Goal: Task Accomplishment & Management: Complete application form

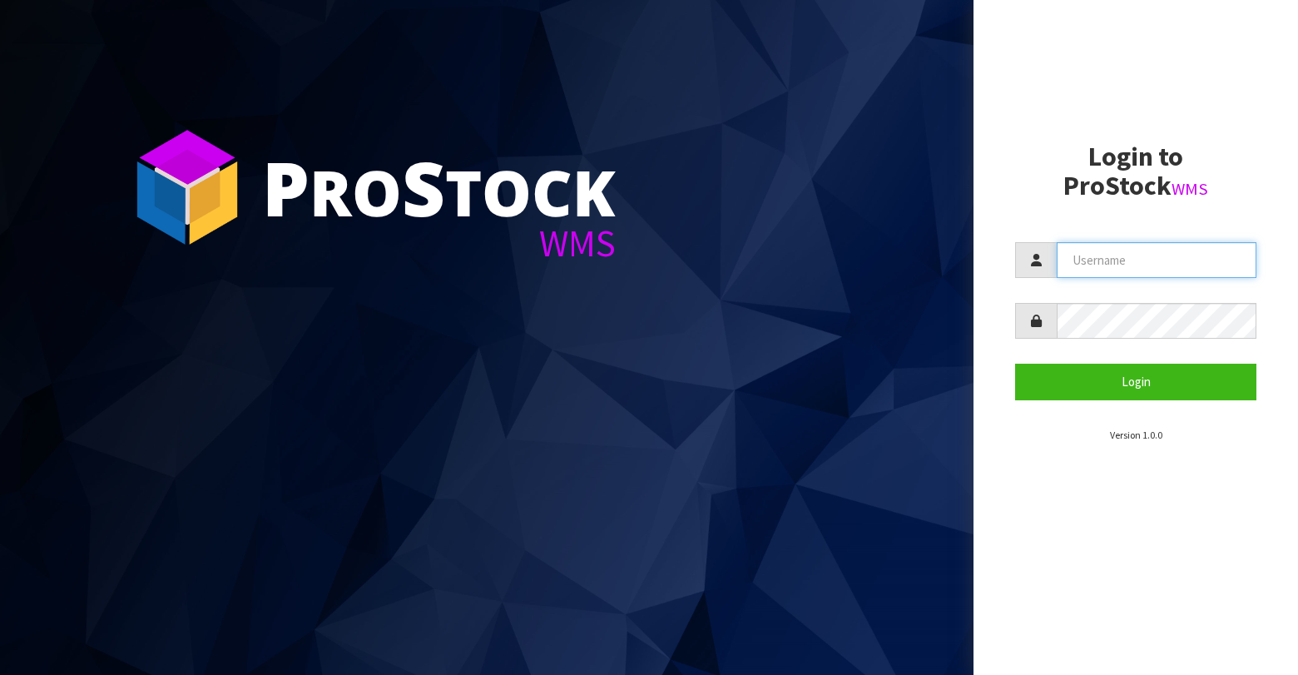
click at [1162, 267] on input "text" at bounding box center [1157, 260] width 200 height 36
type input "BABW"
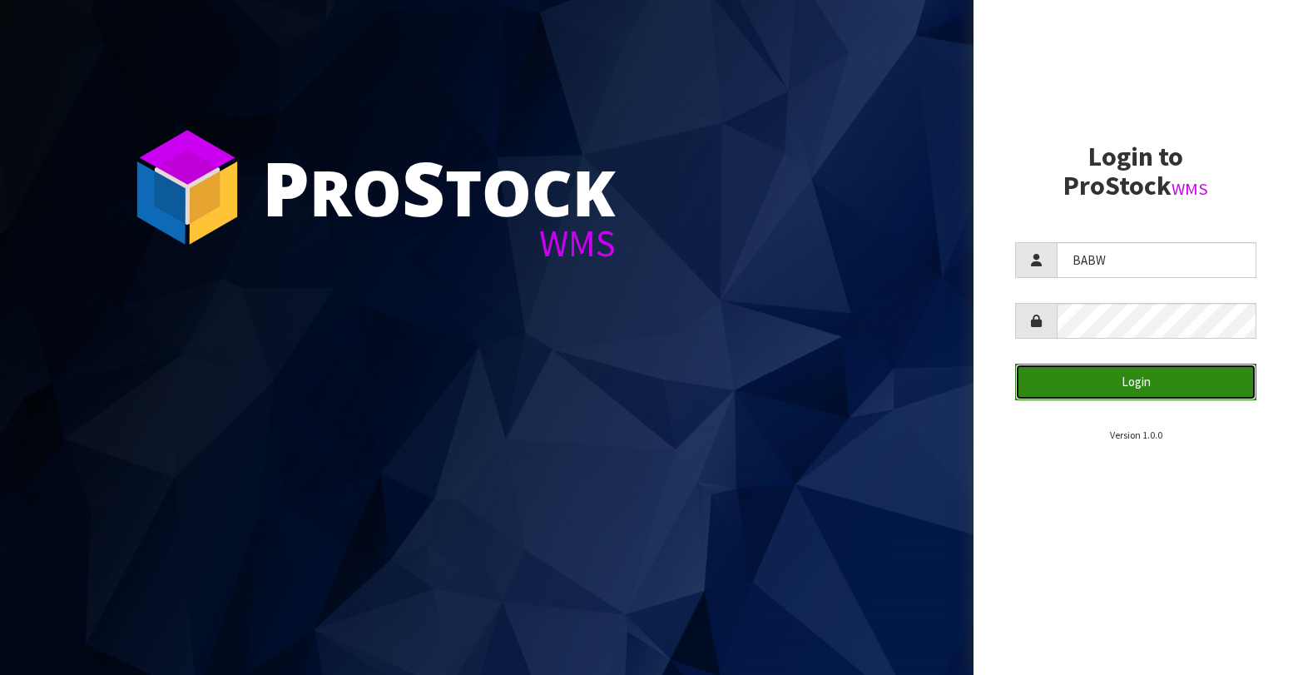
click at [1160, 393] on button "Login" at bounding box center [1135, 382] width 241 height 36
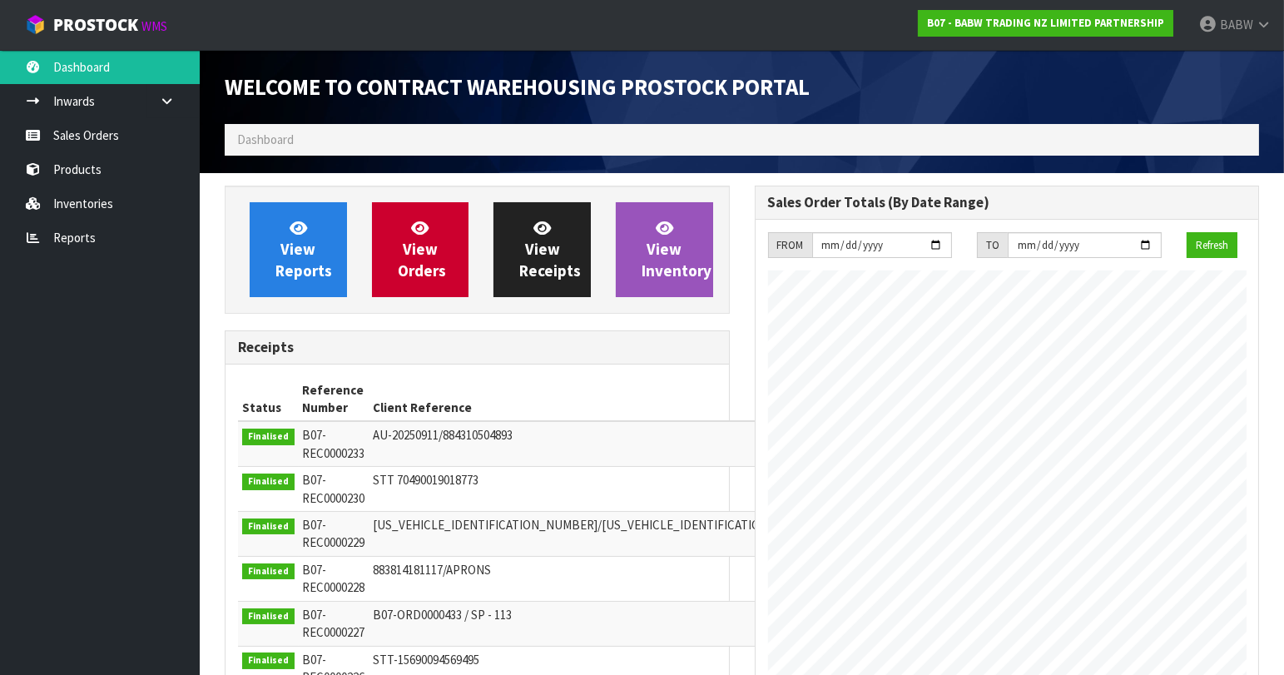
scroll to position [921, 529]
click at [62, 136] on link "Sales Orders" at bounding box center [100, 135] width 200 height 34
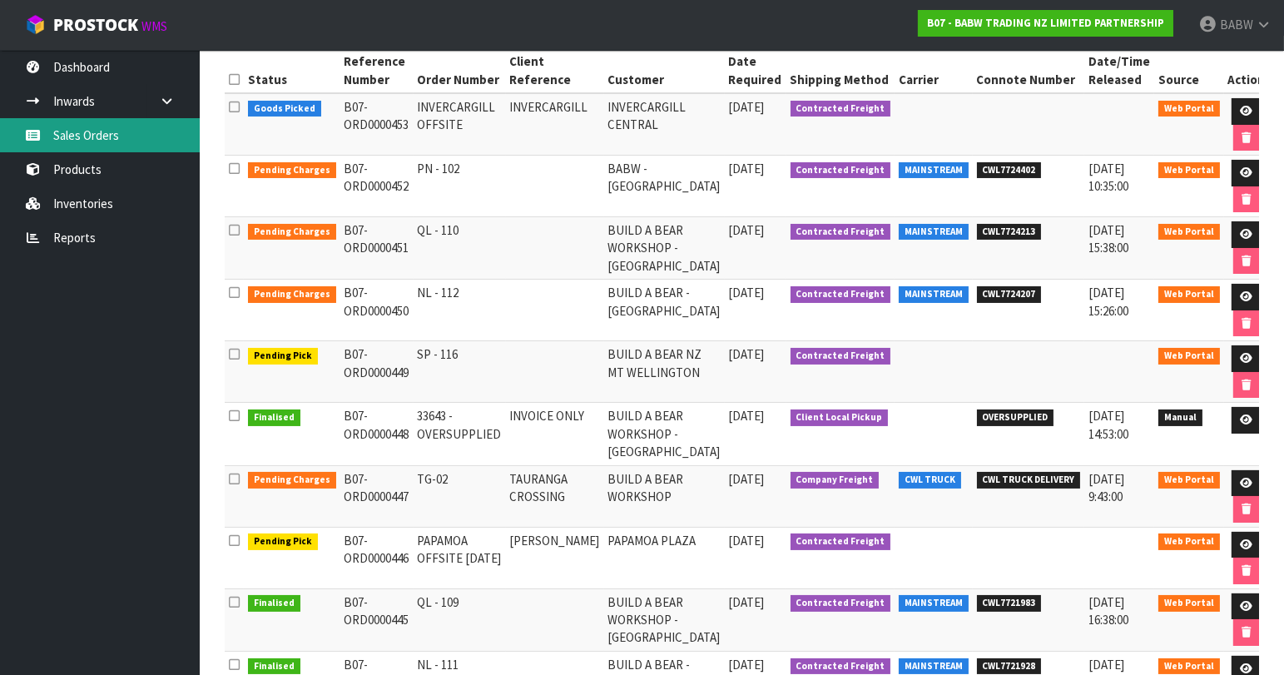
scroll to position [85, 0]
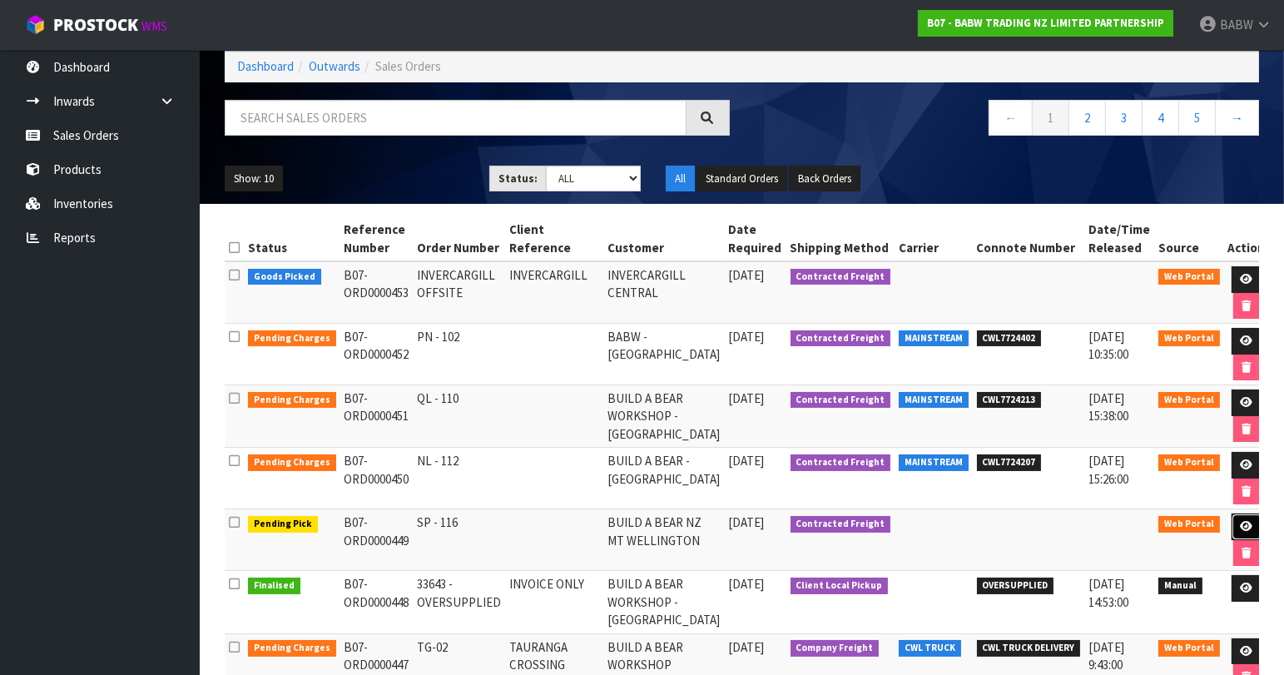
click at [1241, 524] on icon at bounding box center [1247, 526] width 12 height 11
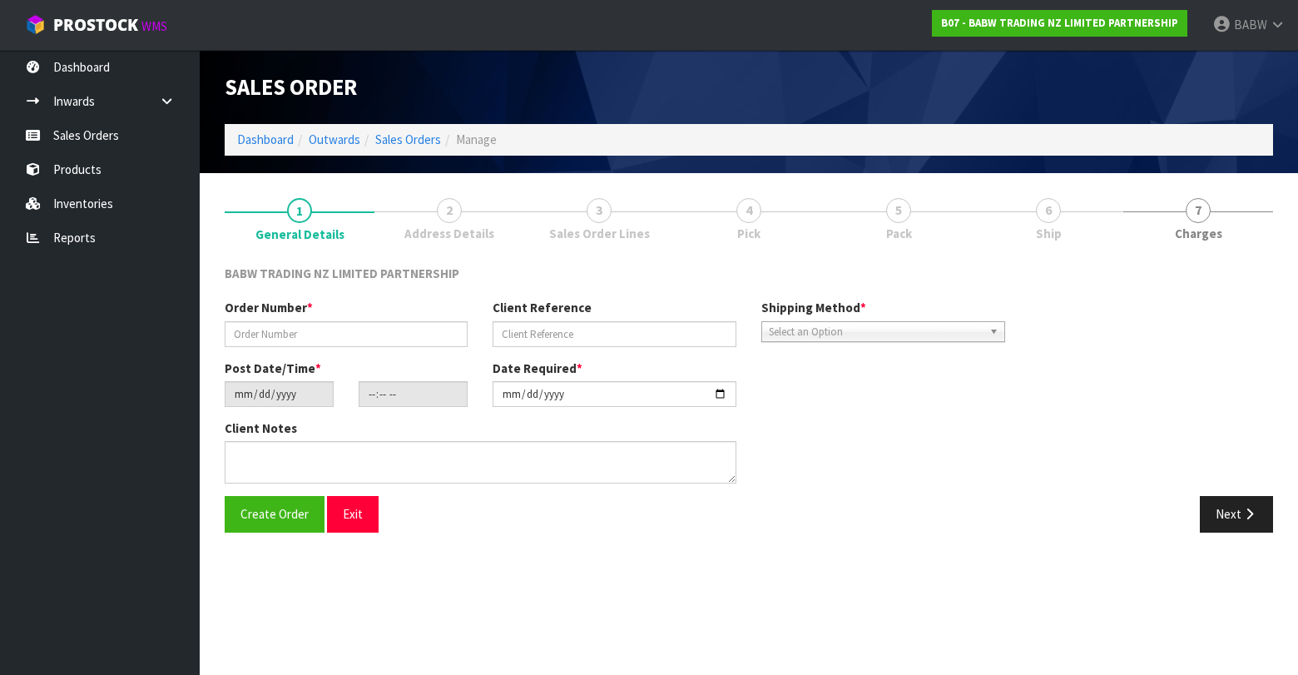
type input "SP - 116"
type input "[DATE]"
type input "12:03:00.000"
type input "[DATE]"
type textarea "CALL/MESSGAE AFTERNOON PRIOR TO MORNING DELIVERY - FRANKI 0273810540, TO MAKE S…"
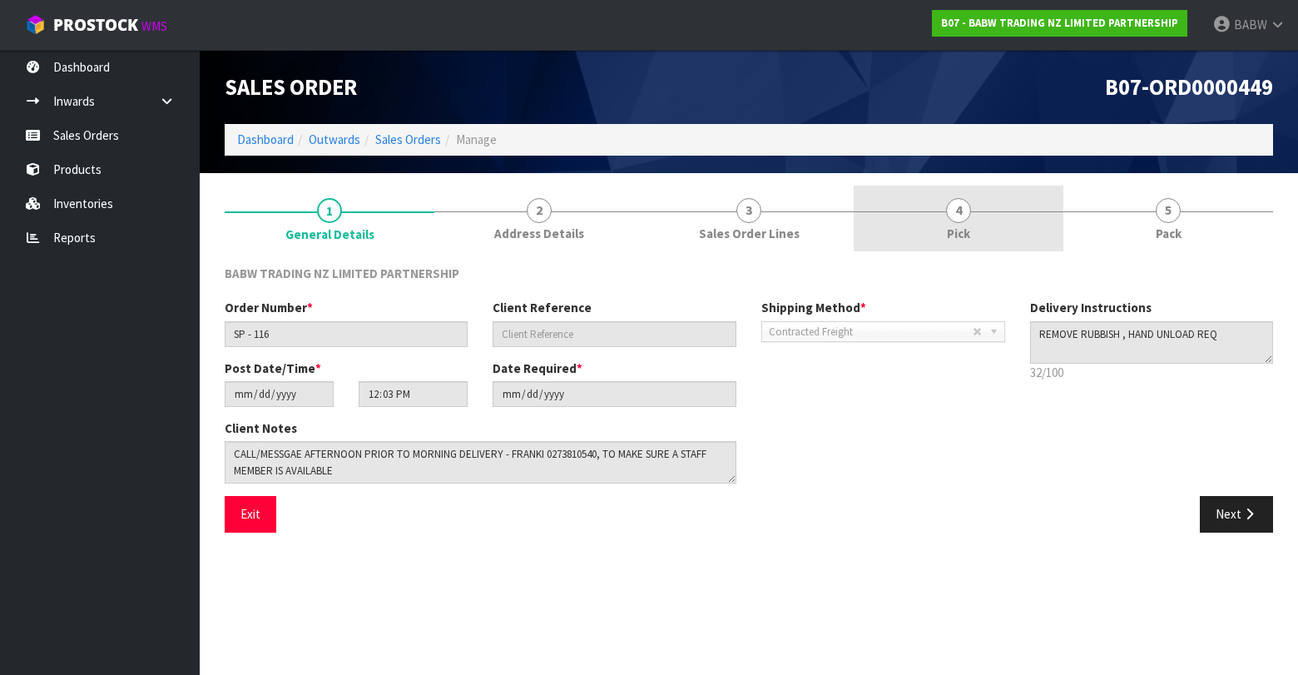
click at [944, 222] on link "4 Pick" at bounding box center [959, 219] width 210 height 66
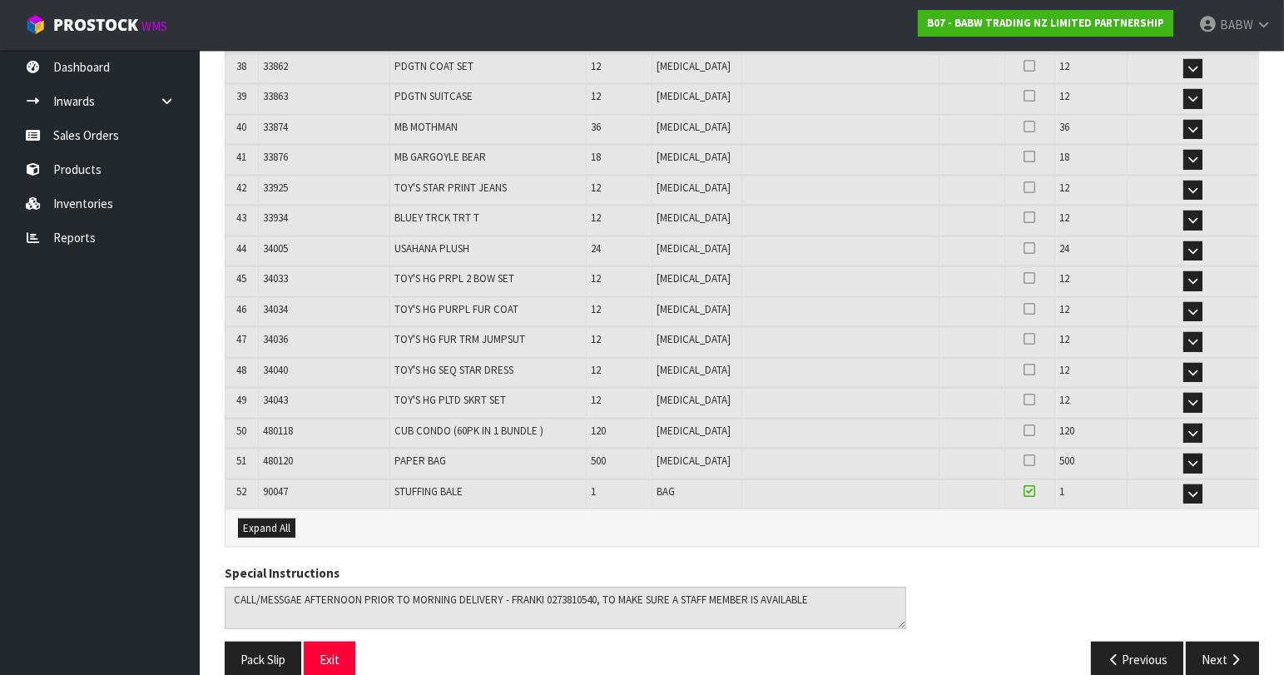
scroll to position [1481, 0]
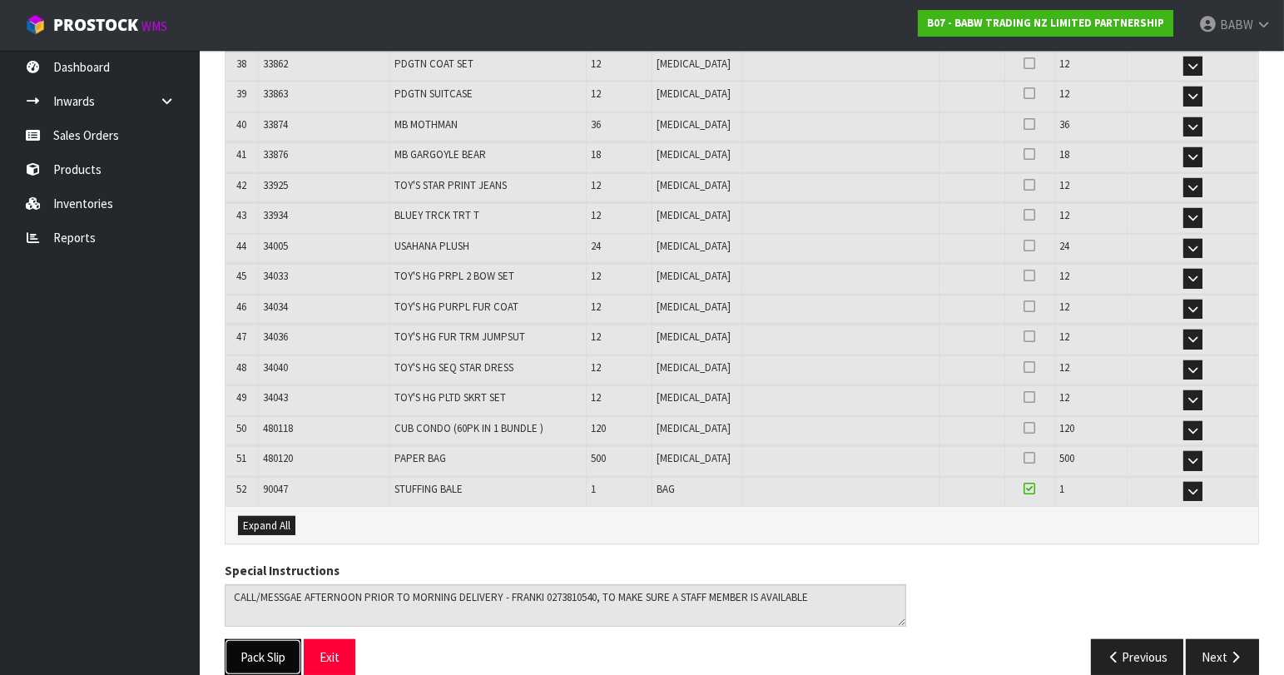
click at [270, 639] on button "Pack Slip" at bounding box center [263, 657] width 77 height 36
click at [122, 130] on link "Sales Orders" at bounding box center [100, 135] width 200 height 34
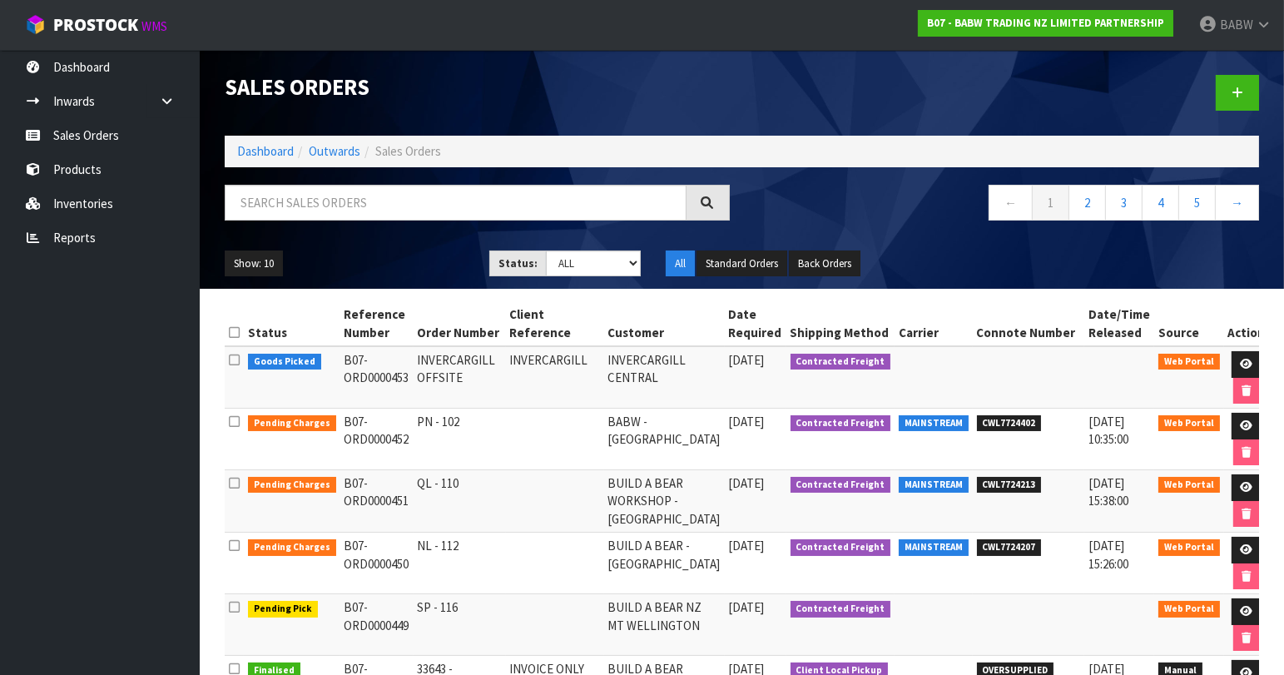
drag, startPoint x: 106, startPoint y: 477, endPoint x: 123, endPoint y: 472, distance: 18.2
click at [106, 477] on ul "Dashboard Inwards Purchase Orders Receipts Sales Orders Products Inventories Re…" at bounding box center [100, 362] width 200 height 625
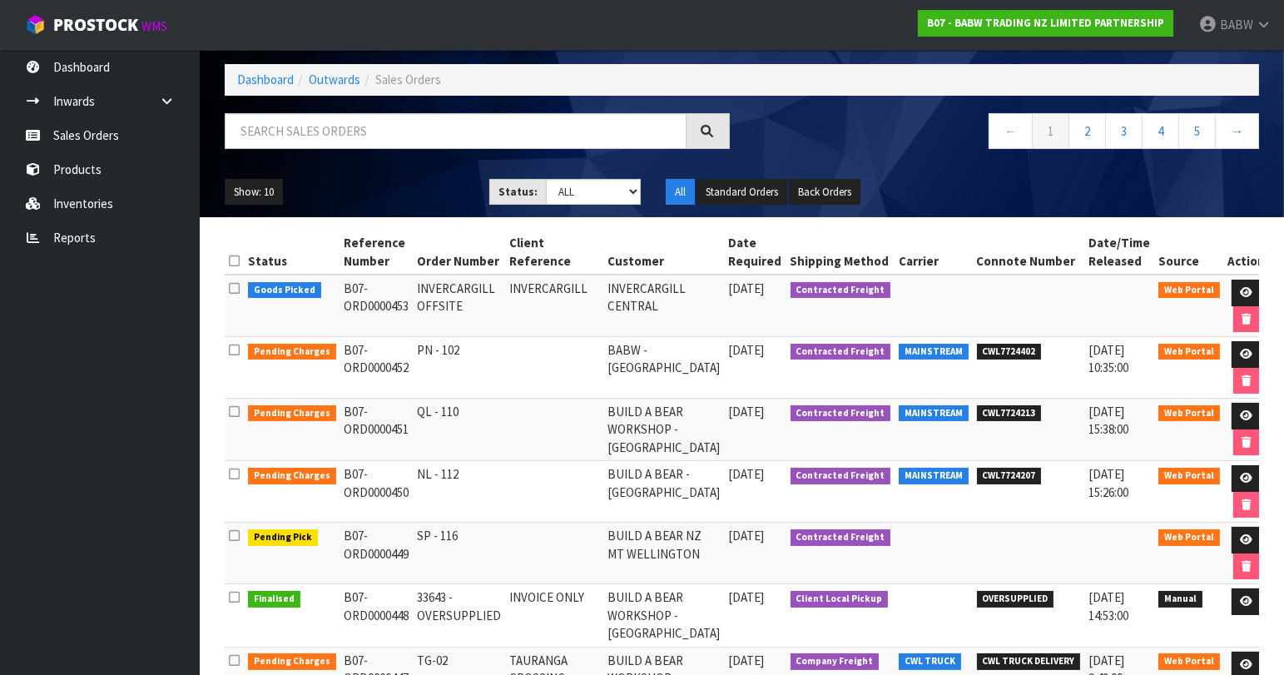
scroll to position [185, 0]
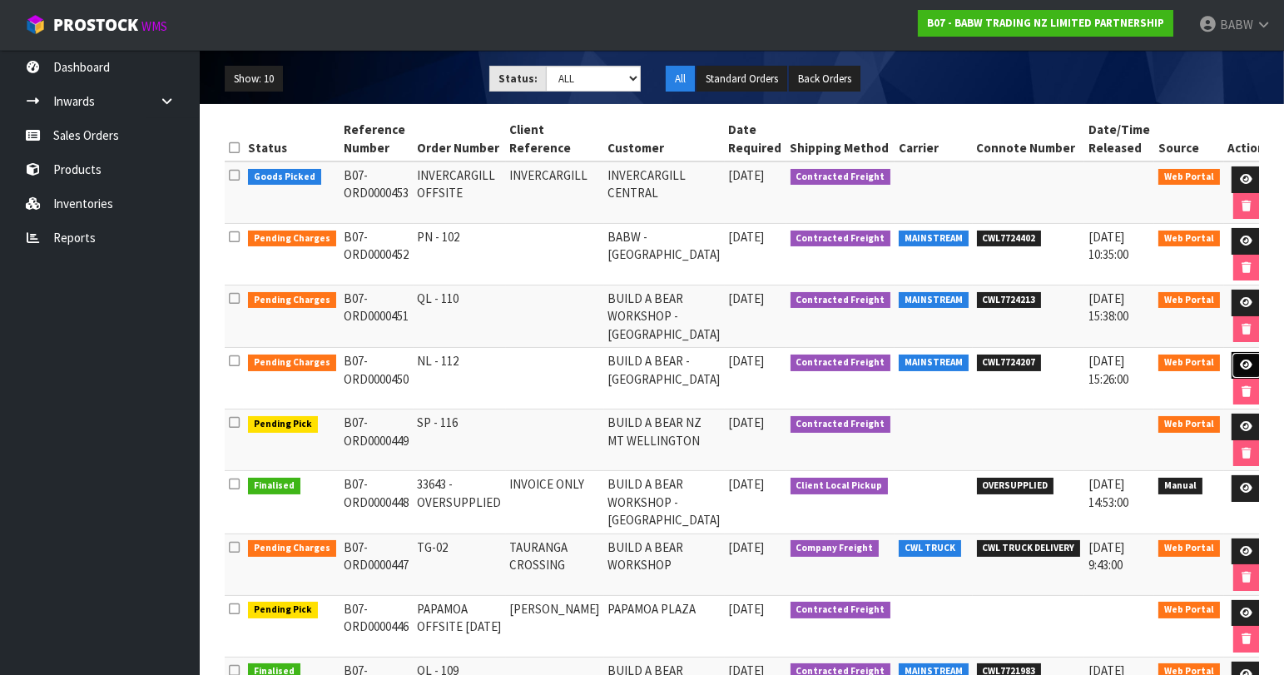
click at [1241, 360] on icon at bounding box center [1247, 365] width 12 height 11
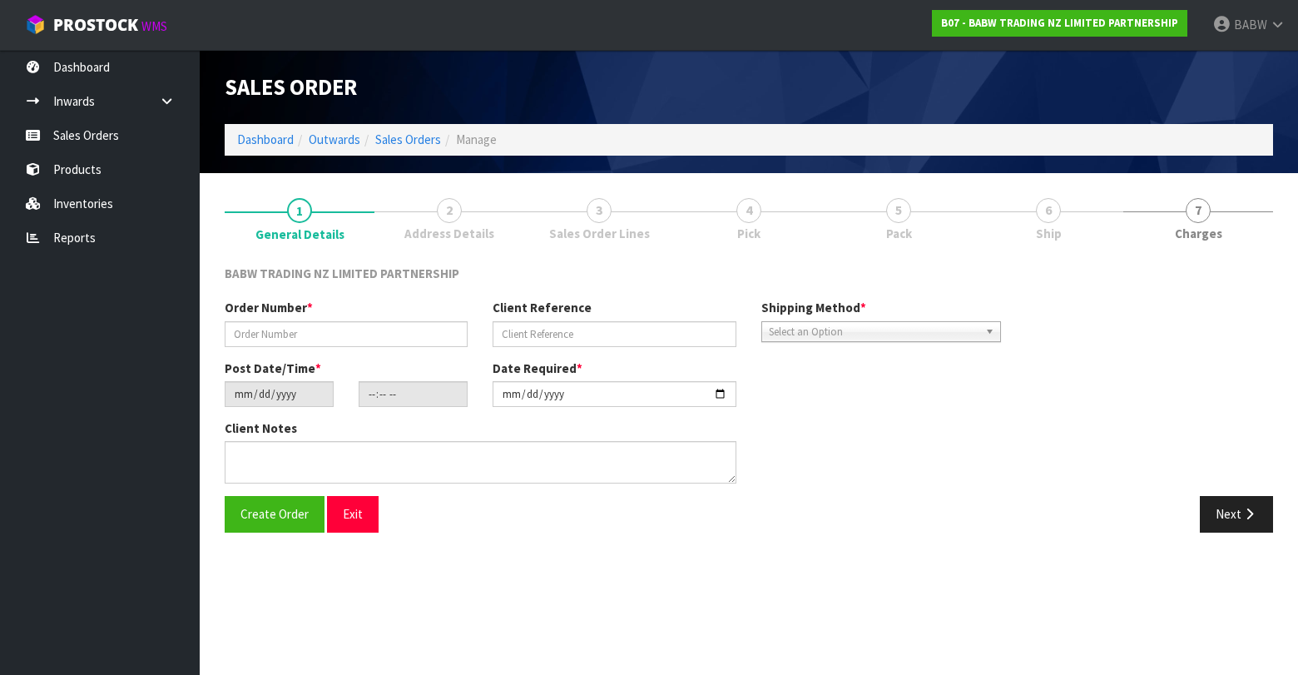
type input "NL - 112"
type input "[DATE]"
type input "12:05:00.000"
type input "[DATE]"
type textarea "DELIVER BETWEEN 8AM AND 8.30AM CALL - [PERSON_NAME] ON [PHONE_NUMBER] AFTERNOON…"
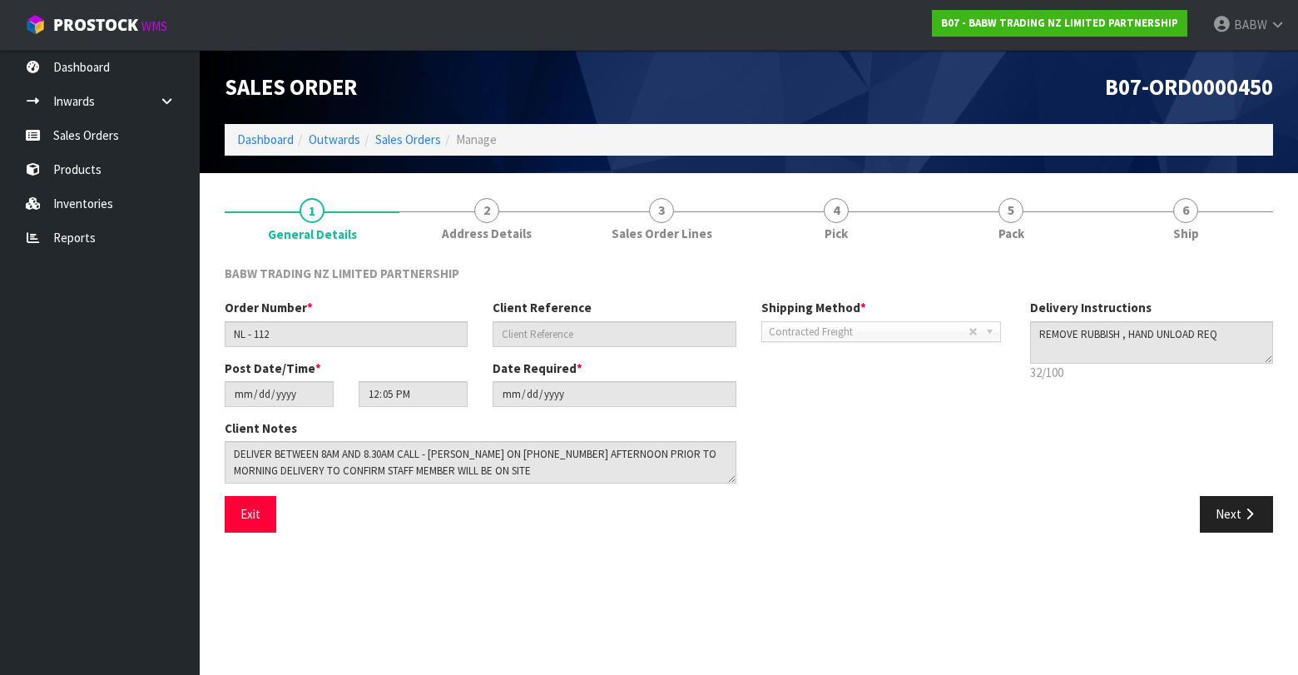
click at [807, 225] on link "4 Pick" at bounding box center [836, 219] width 175 height 66
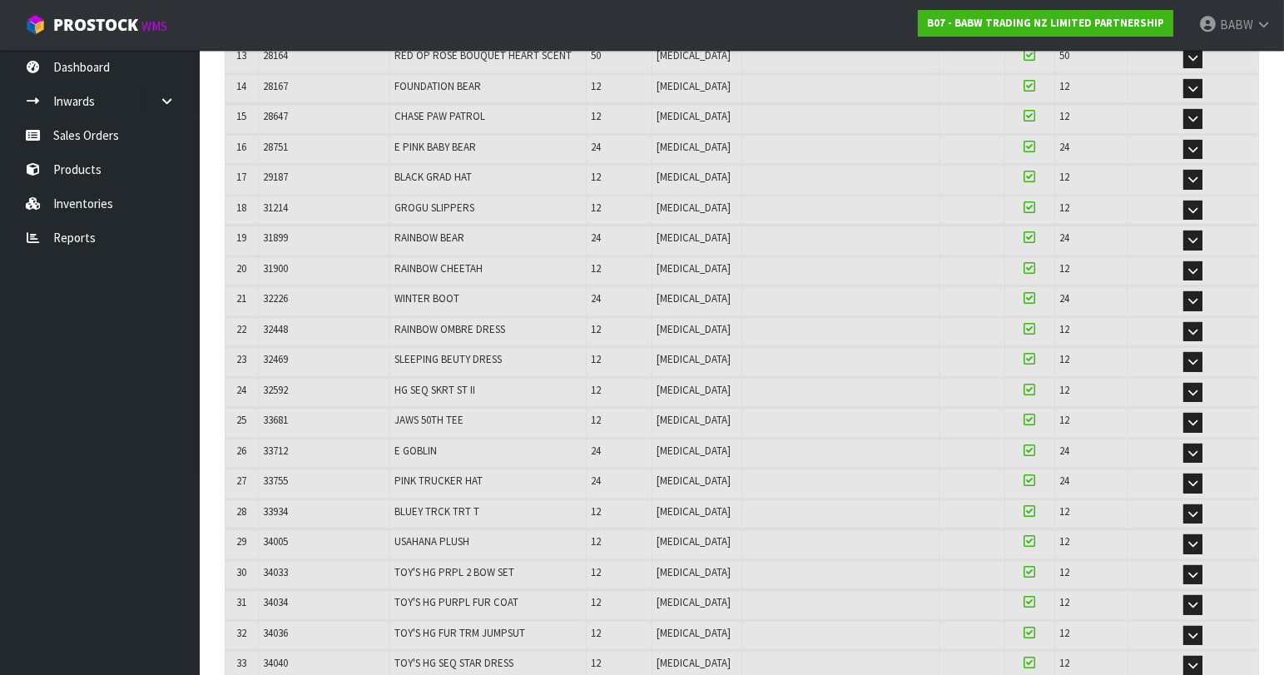
scroll to position [1033, 0]
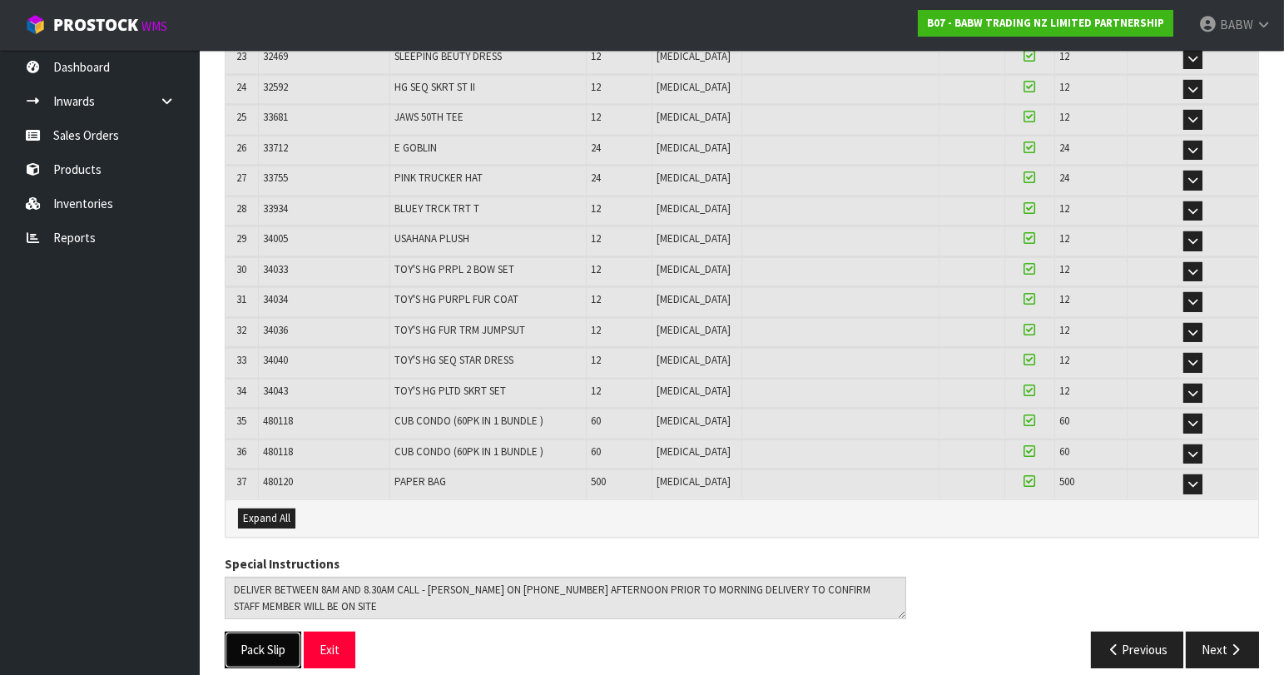
click at [247, 638] on button "Pack Slip" at bounding box center [263, 650] width 77 height 36
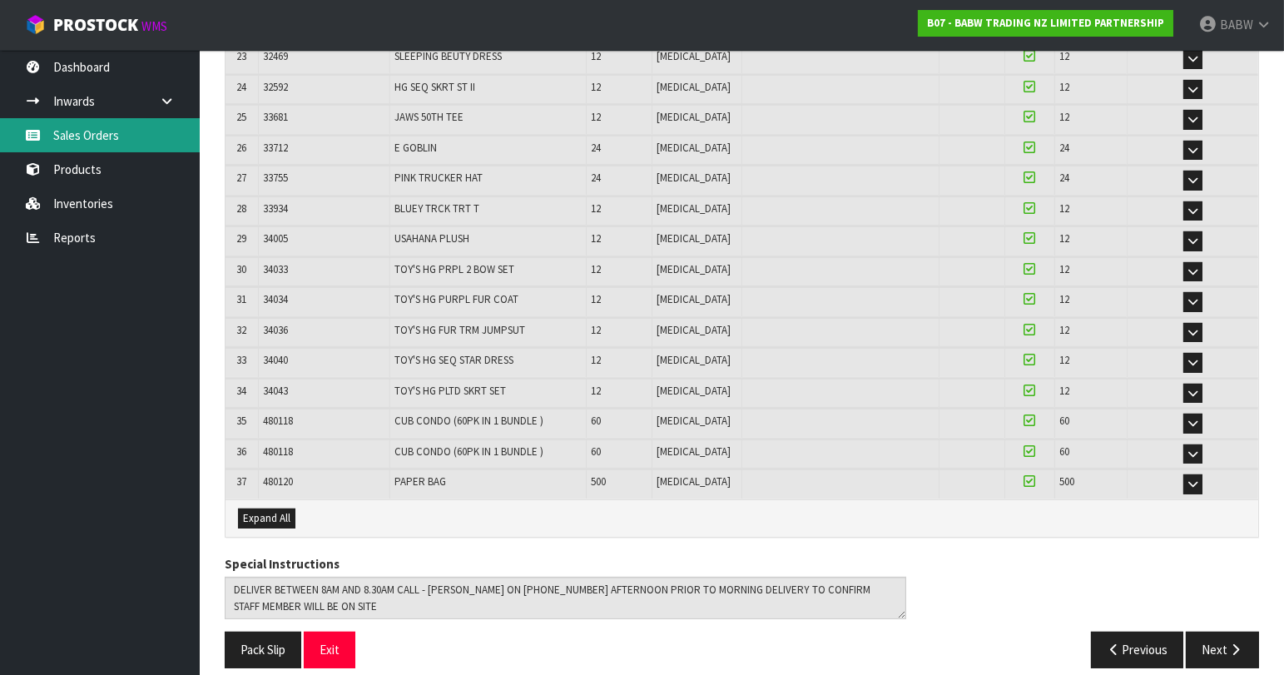
click at [73, 142] on link "Sales Orders" at bounding box center [100, 135] width 200 height 34
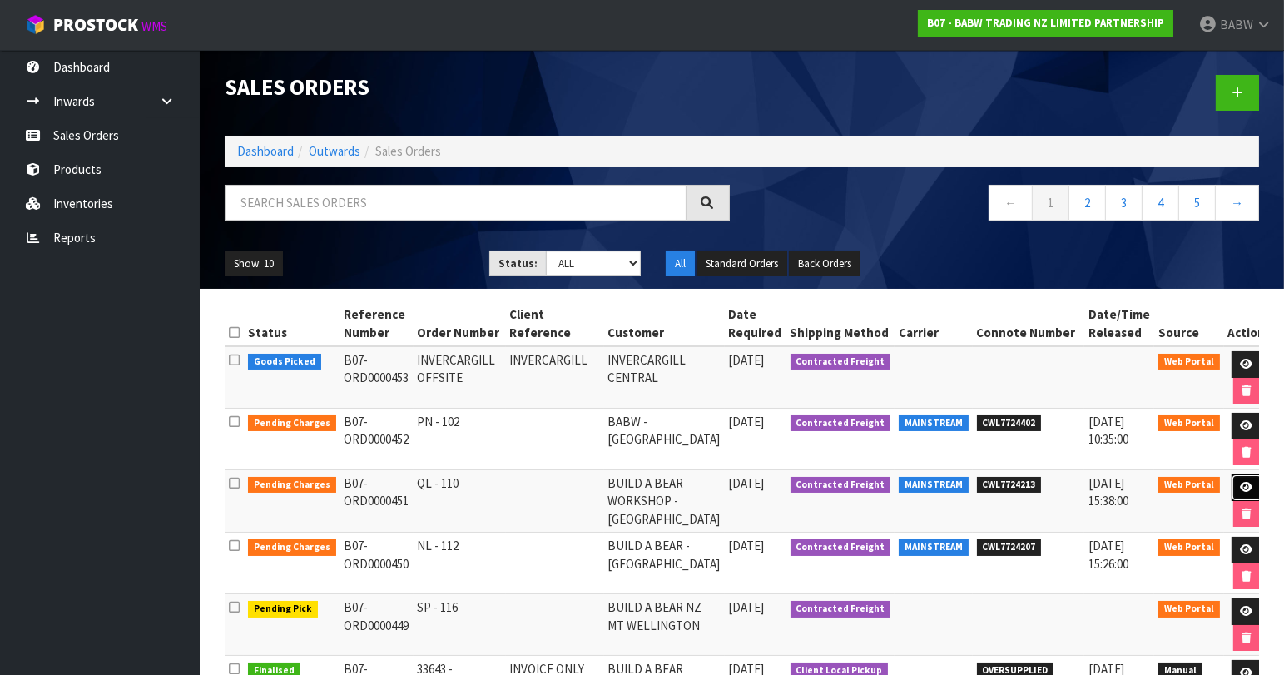
click at [1241, 485] on icon at bounding box center [1247, 487] width 12 height 11
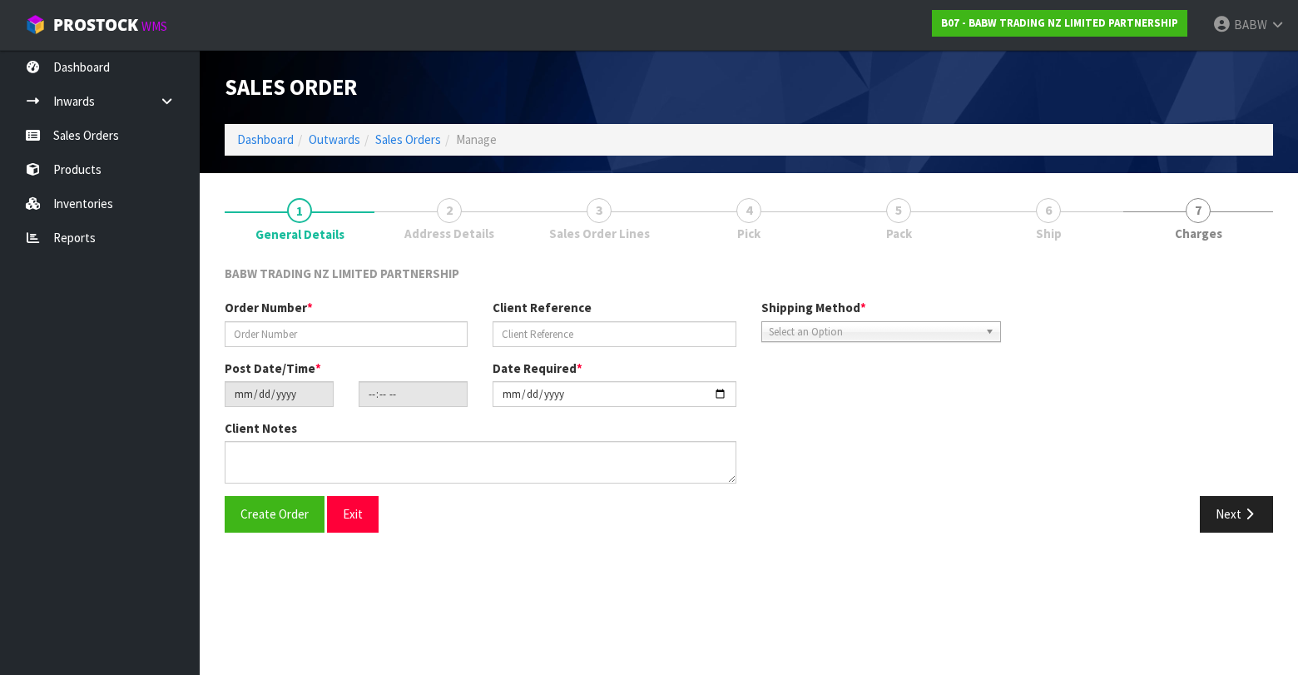
type input "QL - 110"
type input "[DATE]"
type input "12:07:00.000"
type input "[DATE]"
type textarea "DELIVER BETWEEN 8AM AND 8.30AM CALL - [PERSON_NAME] ON [PHONE_NUMBER] AFTERNOON…"
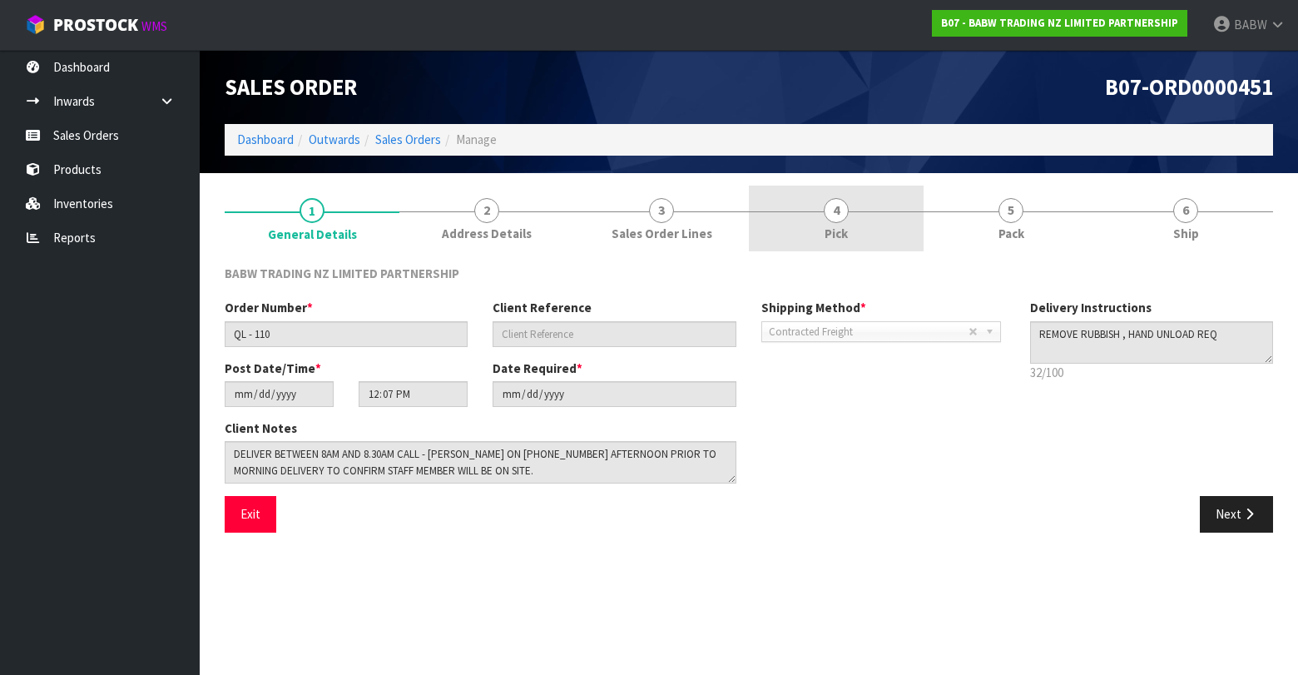
click at [852, 221] on link "4 Pick" at bounding box center [836, 219] width 175 height 66
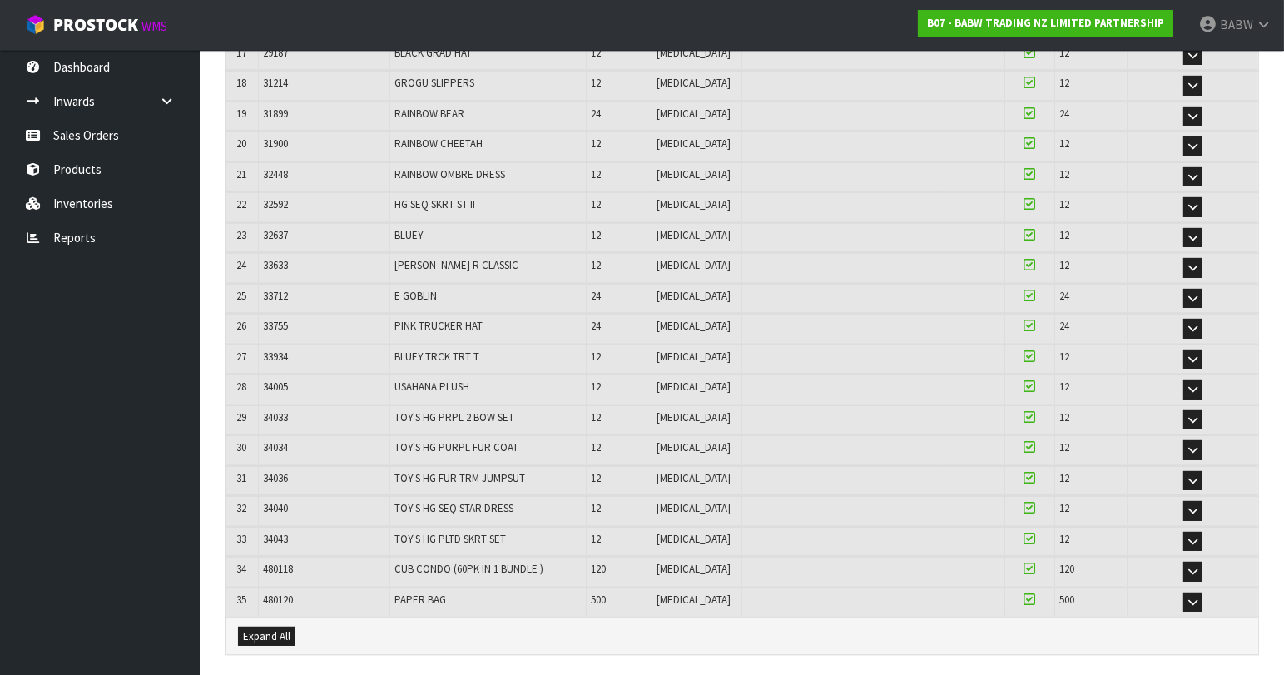
scroll to position [961, 0]
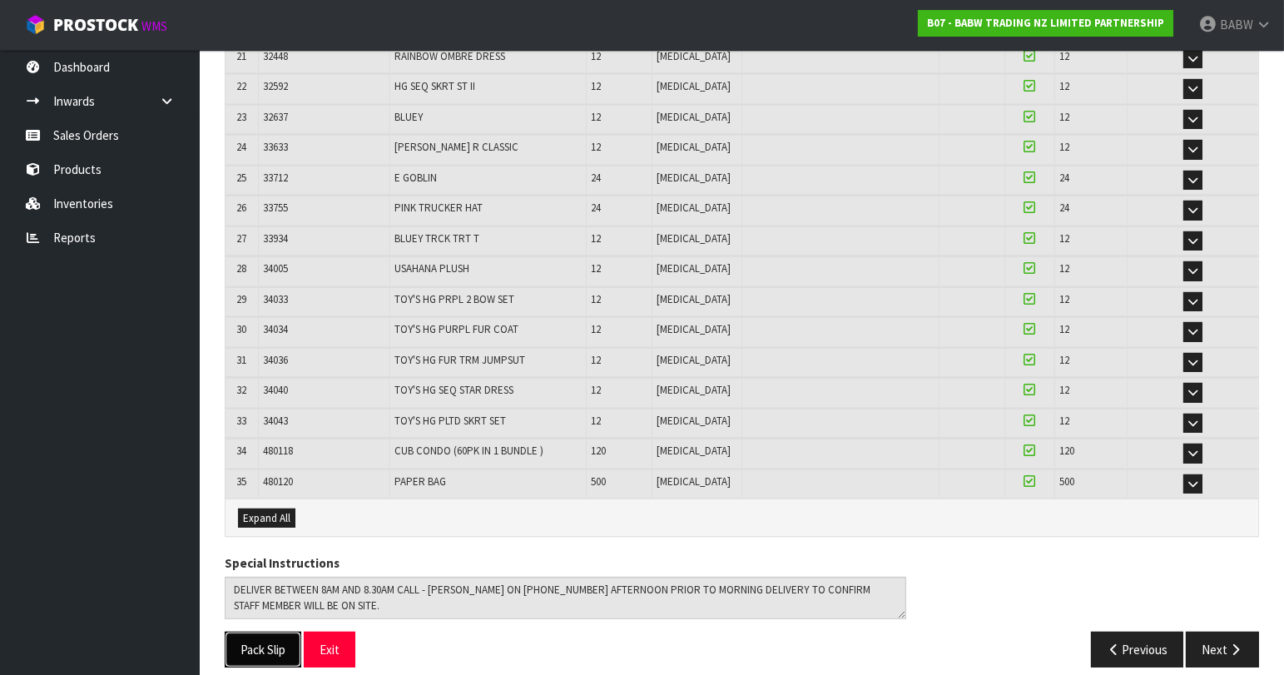
click at [251, 639] on button "Pack Slip" at bounding box center [263, 650] width 77 height 36
click at [93, 350] on ul "Dashboard Inwards Purchase Orders Receipts Sales Orders Products Inventories Re…" at bounding box center [100, 362] width 200 height 625
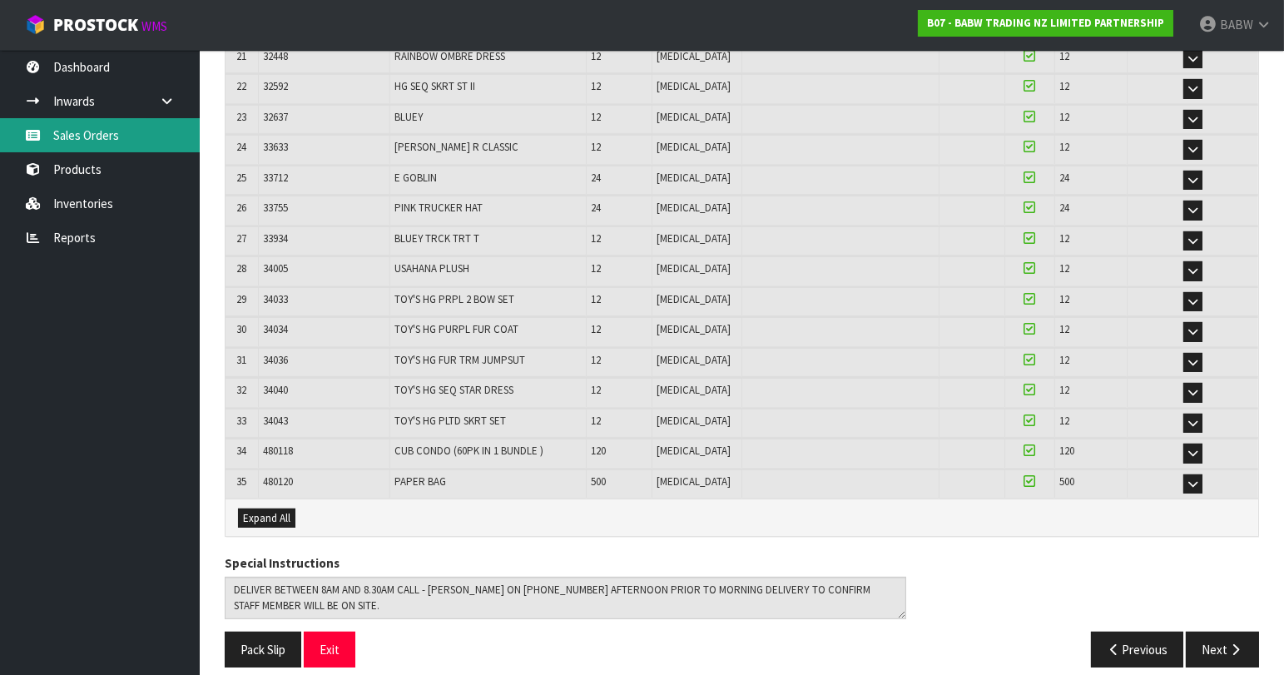
click at [97, 133] on link "Sales Orders" at bounding box center [100, 135] width 200 height 34
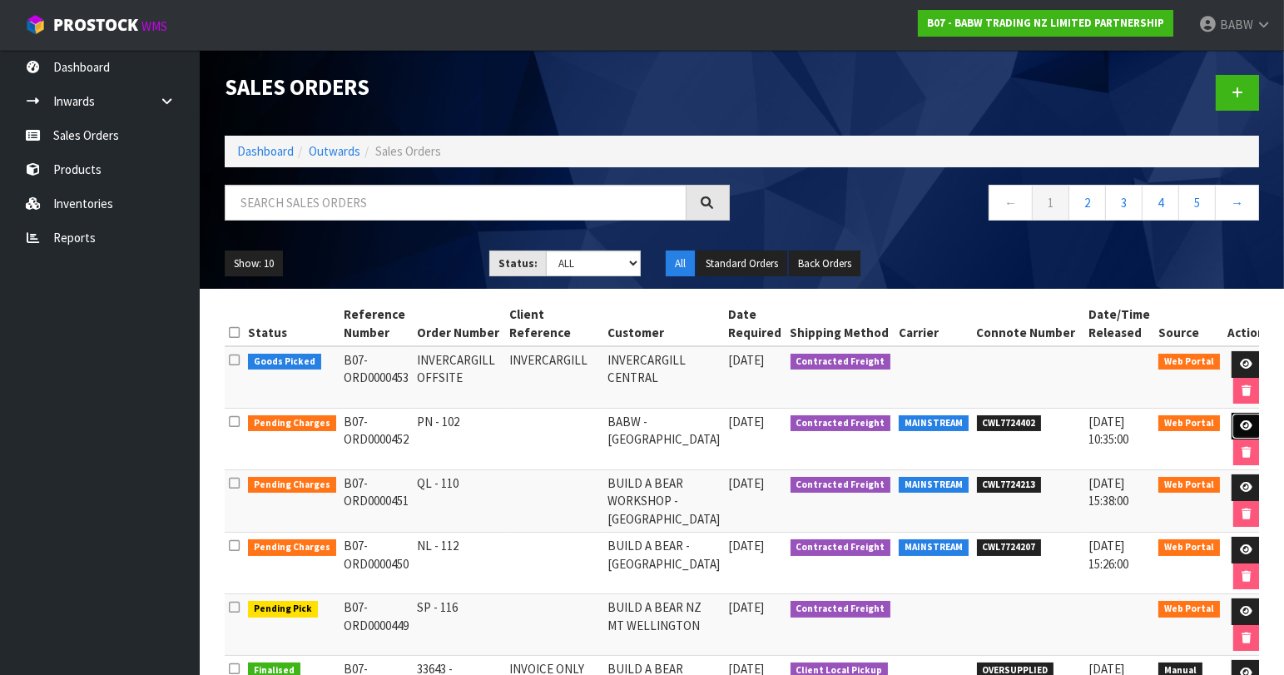
click at [1241, 422] on icon at bounding box center [1247, 425] width 12 height 11
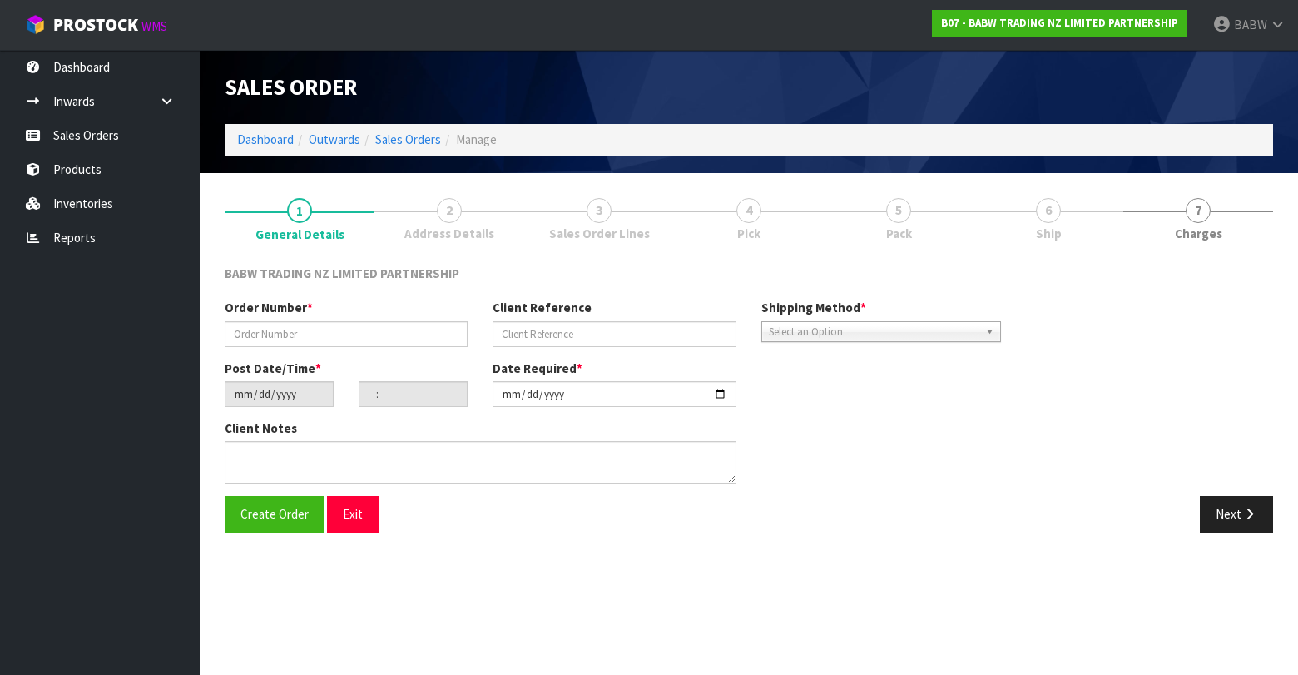
type input "PN - 102"
type input "[DATE]"
type input "12:09:00.000"
type input "[DATE]"
type textarea "CONTACT AS FOLLOWS: TE ARAWA AKURANGI [PHONE_NUMBER]"
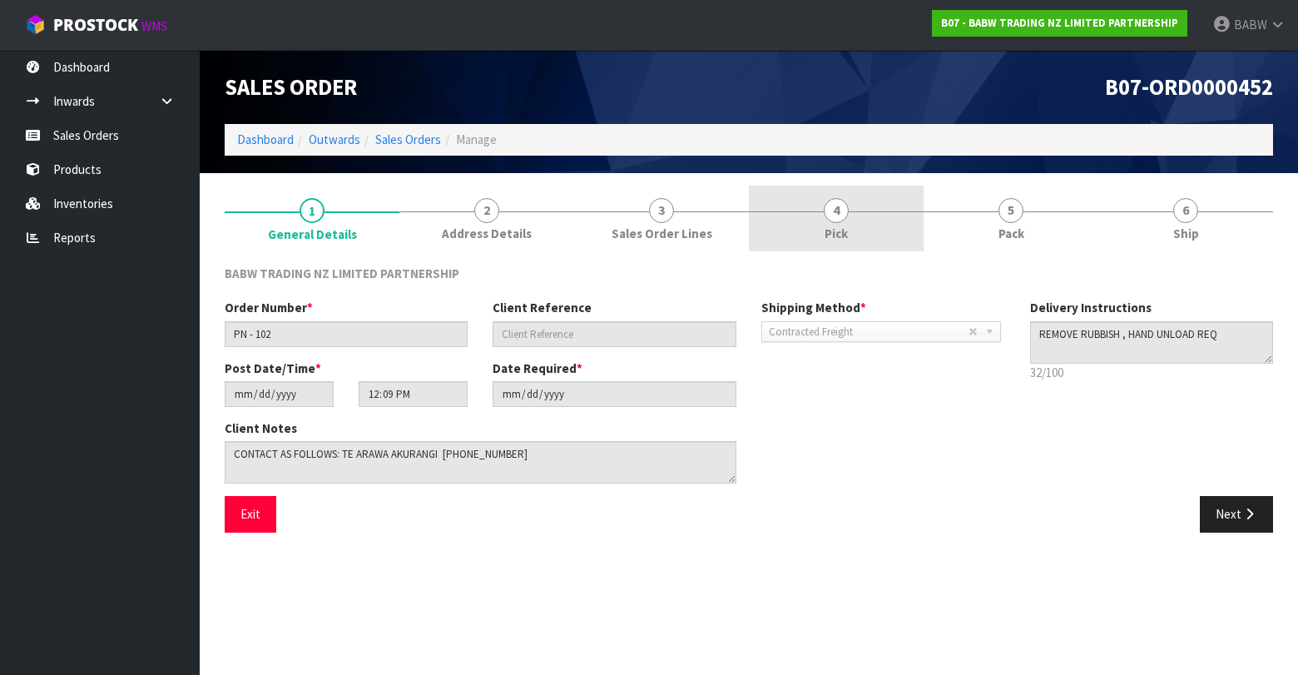
click at [795, 214] on link "4 Pick" at bounding box center [836, 219] width 175 height 66
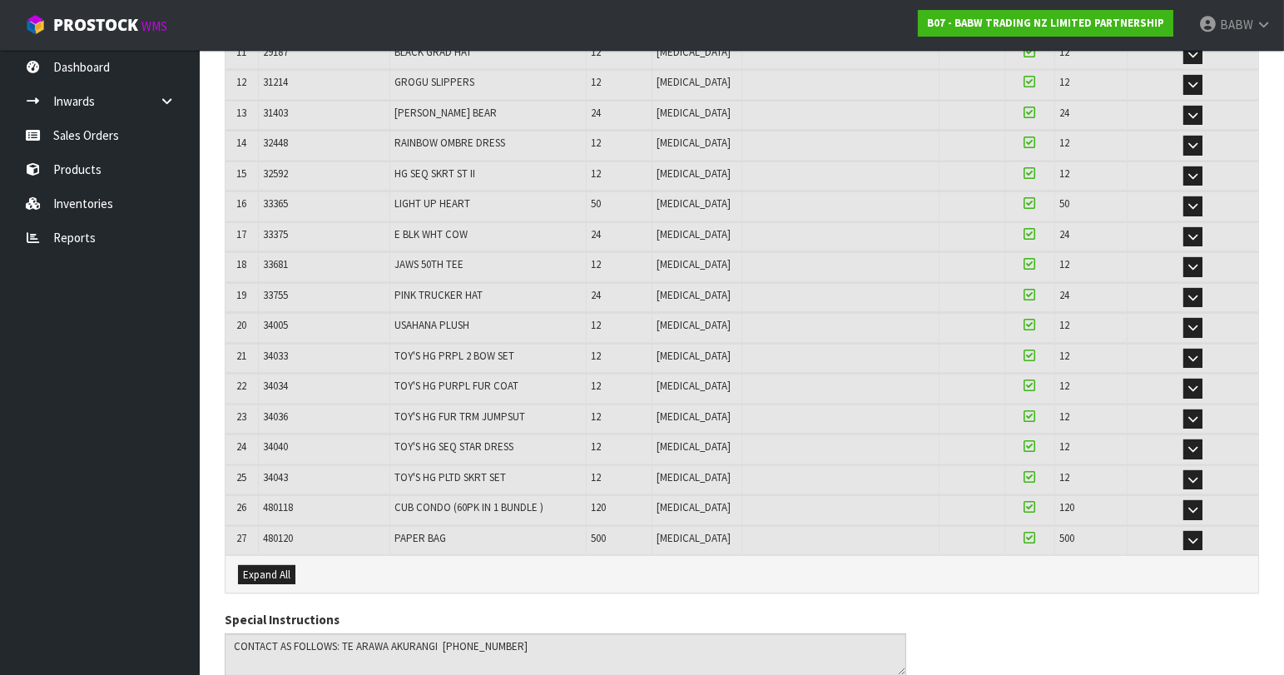
scroll to position [722, 0]
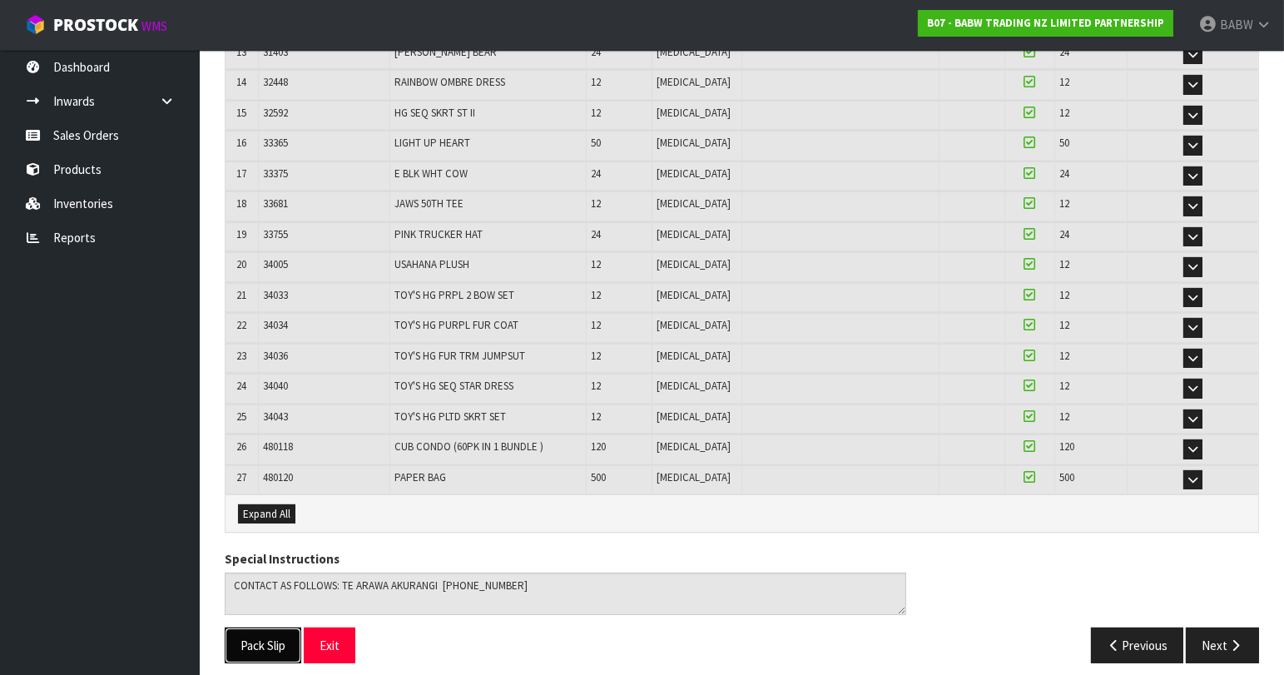
click at [251, 636] on button "Pack Slip" at bounding box center [263, 646] width 77 height 36
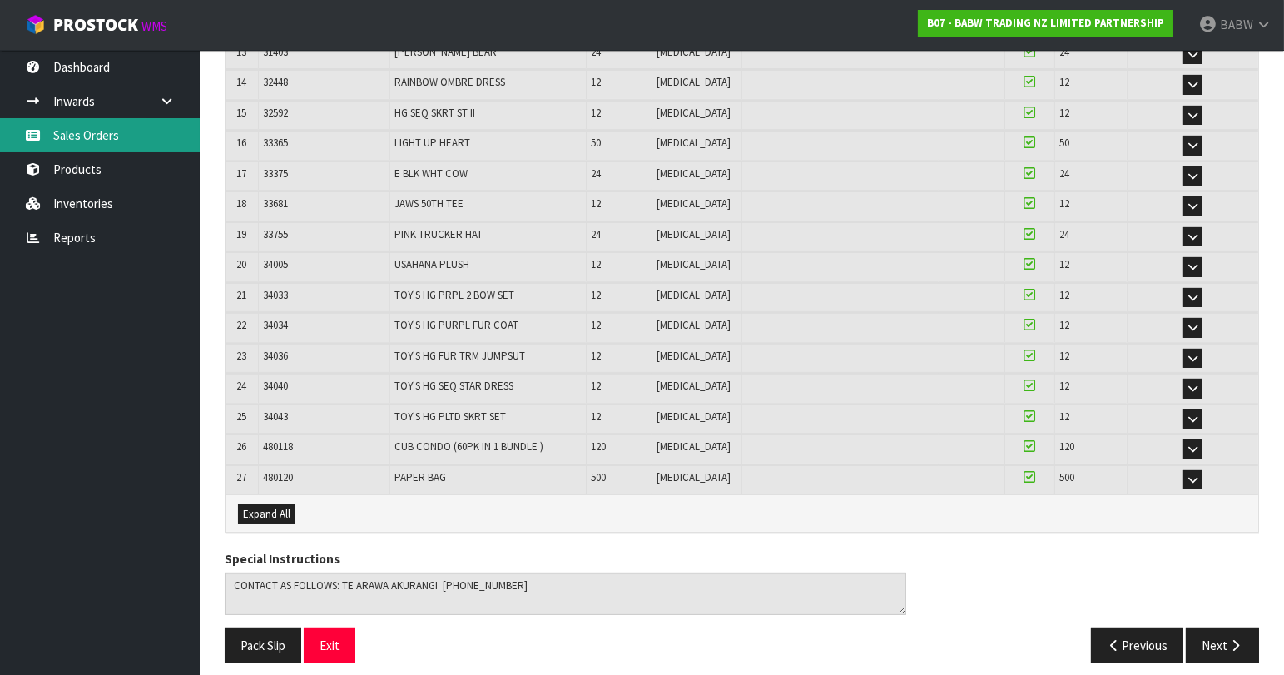
click at [140, 140] on link "Sales Orders" at bounding box center [100, 135] width 200 height 34
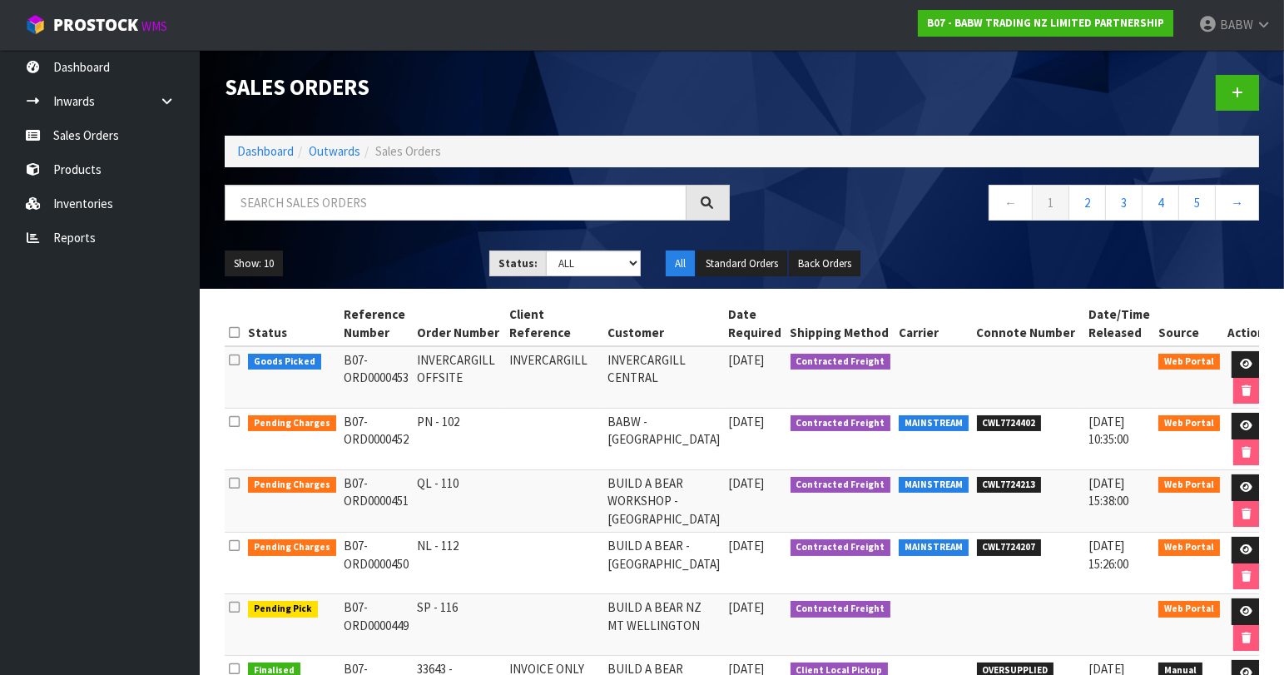
click at [56, 372] on ul "Dashboard Inwards Purchase Orders Receipts Sales Orders Products Inventories Re…" at bounding box center [100, 362] width 200 height 625
